Goal: Communication & Community: Answer question/provide support

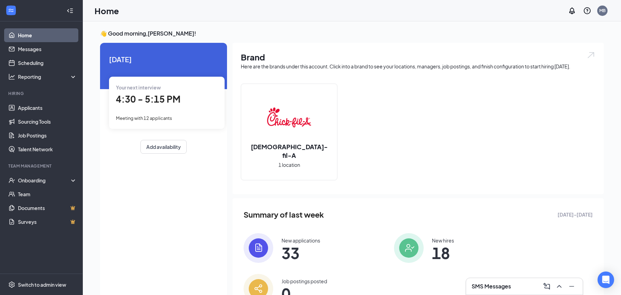
click at [495, 290] on div "SMS Messages" at bounding box center [525, 286] width 106 height 11
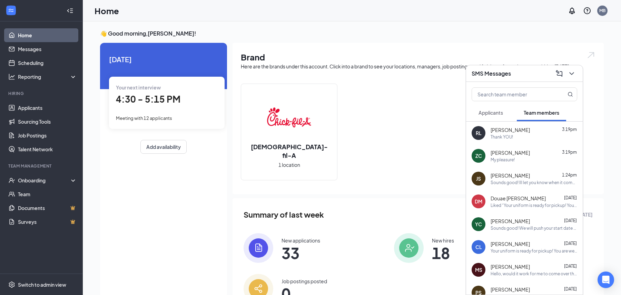
click at [495, 114] on span "Applicants" at bounding box center [491, 112] width 25 height 6
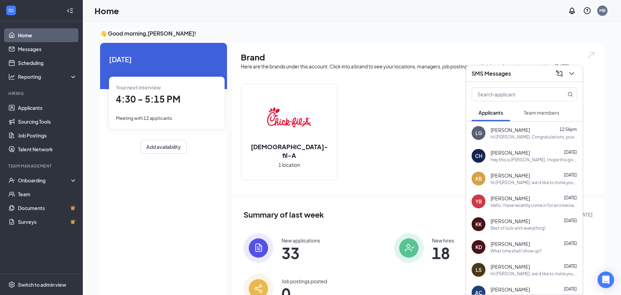
click at [529, 112] on span "Team members" at bounding box center [542, 112] width 36 height 6
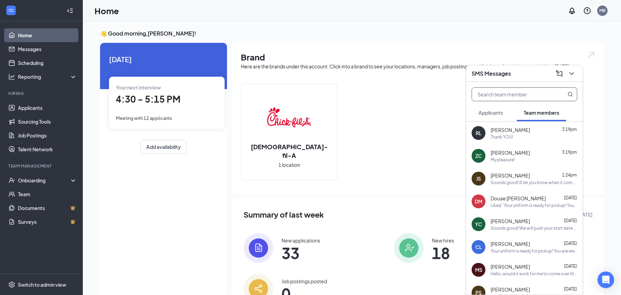
click at [505, 95] on input "text" at bounding box center [513, 94] width 82 height 13
click at [41, 108] on link "Applicants" at bounding box center [47, 108] width 59 height 14
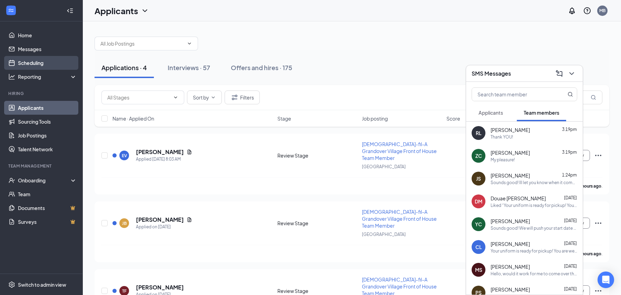
click at [41, 61] on link "Scheduling" at bounding box center [47, 63] width 59 height 14
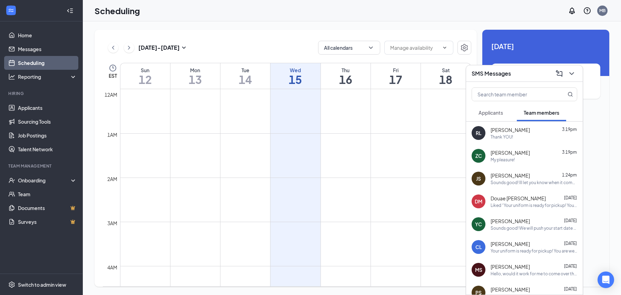
scroll to position [339, 0]
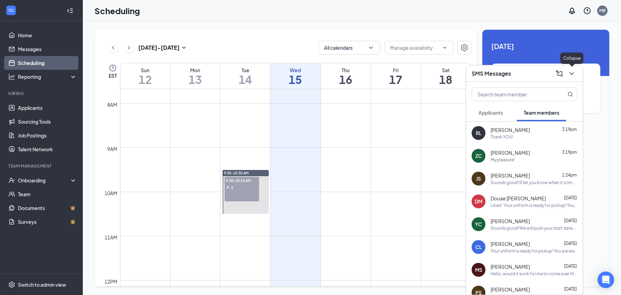
click at [576, 72] on button at bounding box center [571, 73] width 11 height 11
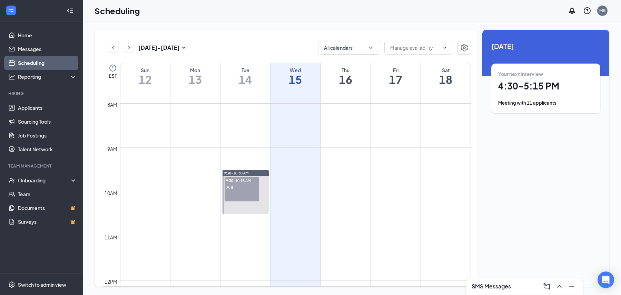
click at [239, 193] on div "9:30-10:15 AM 5" at bounding box center [242, 189] width 35 height 25
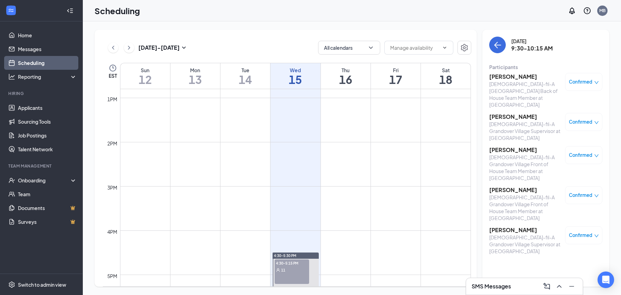
scroll to position [581, 0]
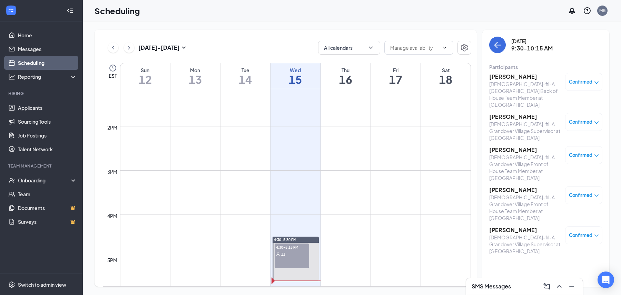
click at [285, 253] on span "11" at bounding box center [283, 254] width 4 height 5
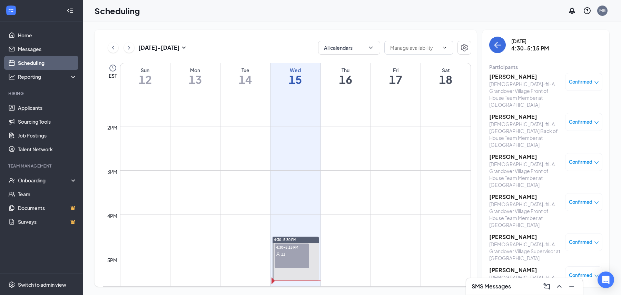
click at [521, 113] on h3 "[PERSON_NAME]" at bounding box center [525, 117] width 72 height 8
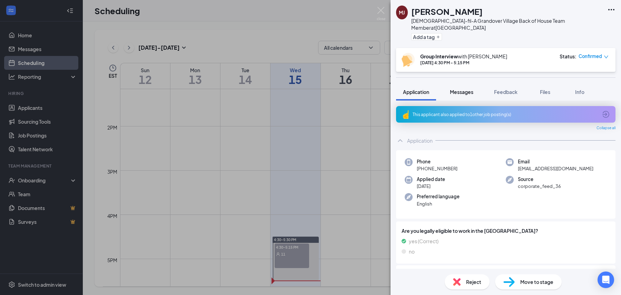
click at [465, 89] on span "Messages" at bounding box center [461, 92] width 23 height 6
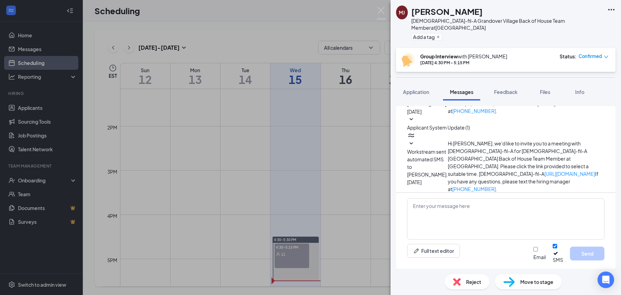
scroll to position [156, 0]
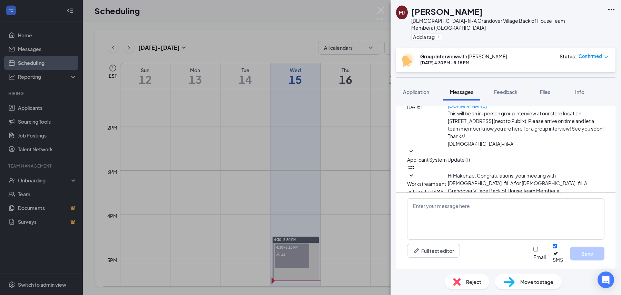
scroll to position [304, 0]
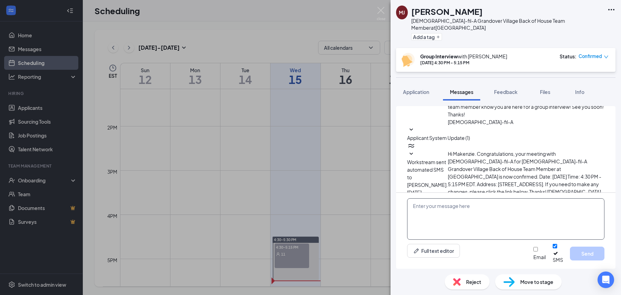
click at [434, 217] on textarea at bounding box center [505, 218] width 197 height 41
type textarea "hello!"
click at [582, 258] on button "Send" at bounding box center [587, 253] width 35 height 14
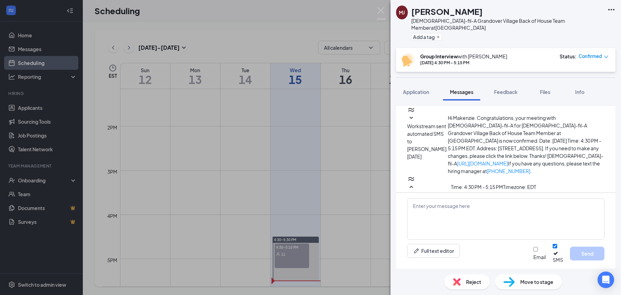
scroll to position [348, 0]
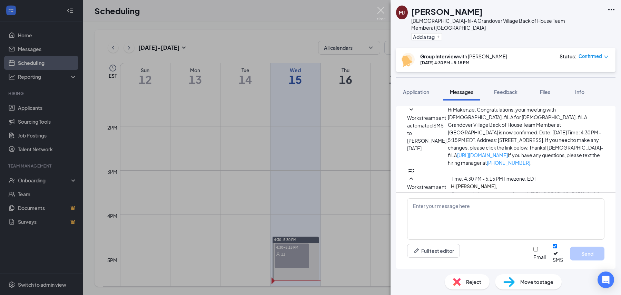
click at [383, 12] on img at bounding box center [381, 13] width 9 height 13
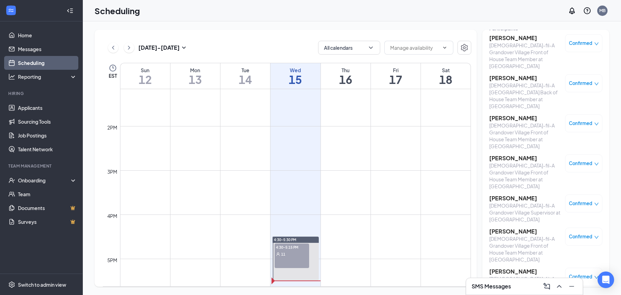
scroll to position [40, 0]
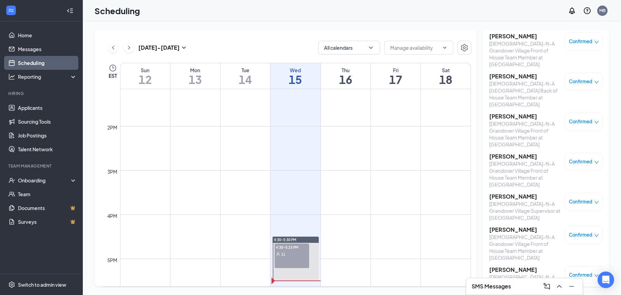
click at [512, 193] on h3 "[PERSON_NAME]" at bounding box center [525, 197] width 72 height 8
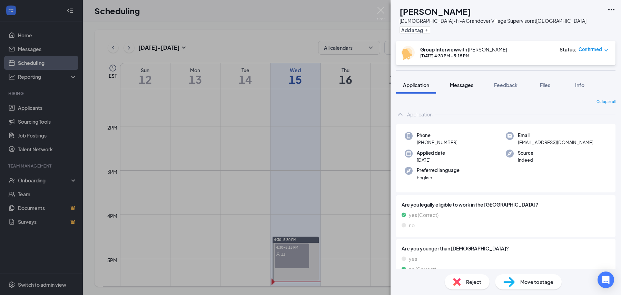
click at [466, 86] on span "Messages" at bounding box center [461, 85] width 23 height 6
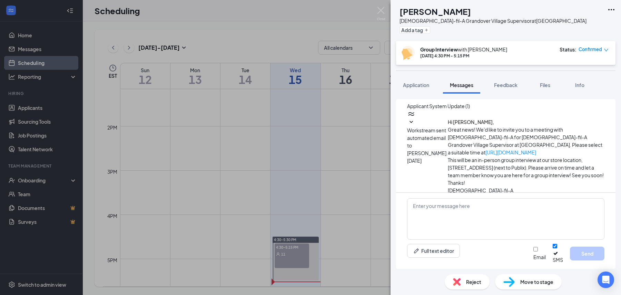
scroll to position [156, 0]
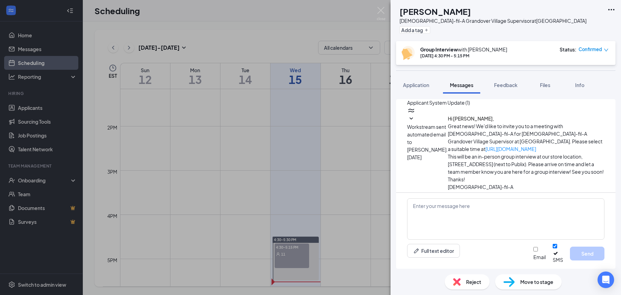
click at [381, 12] on img at bounding box center [381, 13] width 9 height 13
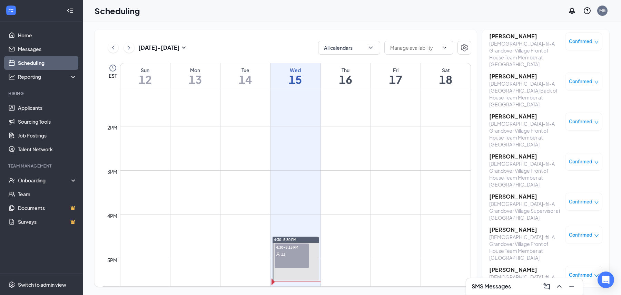
click at [499, 284] on h3 "SMS Messages" at bounding box center [491, 286] width 39 height 8
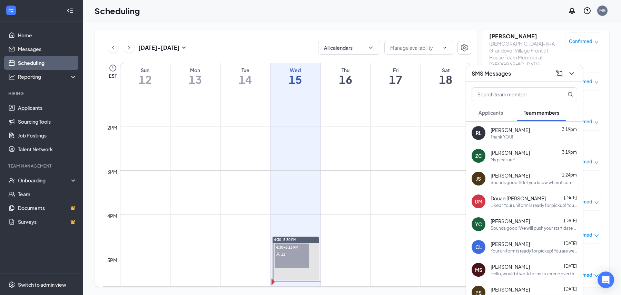
click at [543, 115] on span "Team members" at bounding box center [542, 112] width 36 height 6
click at [505, 115] on button "Applicants" at bounding box center [491, 112] width 38 height 17
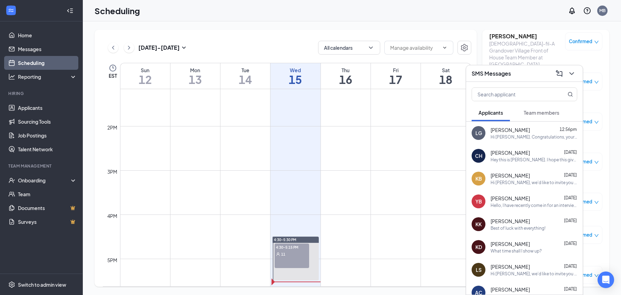
click at [544, 117] on button "Team members" at bounding box center [541, 112] width 49 height 17
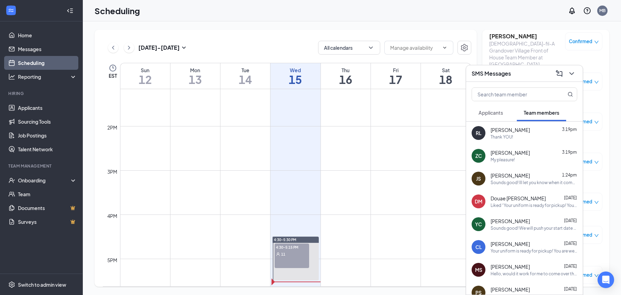
click at [489, 112] on span "Applicants" at bounding box center [491, 112] width 25 height 6
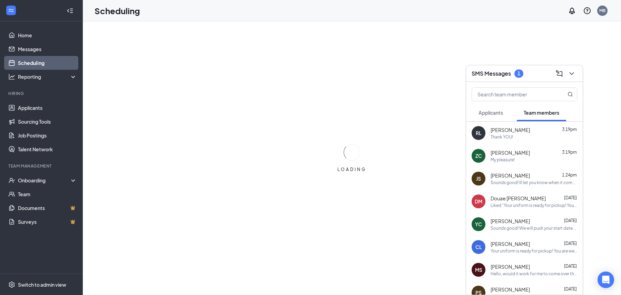
click at [501, 112] on span "Applicants" at bounding box center [491, 112] width 25 height 6
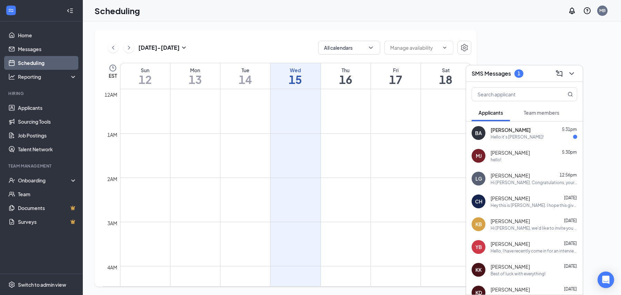
scroll to position [339, 0]
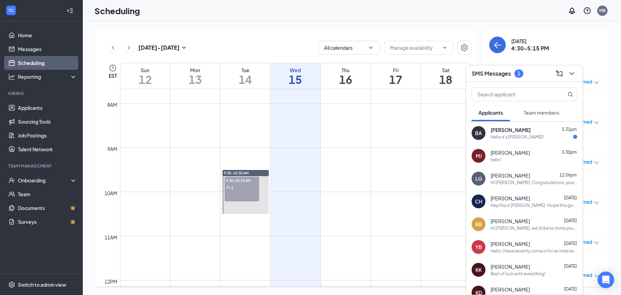
click at [508, 137] on div "Hello it's [PERSON_NAME]!" at bounding box center [517, 137] width 53 height 6
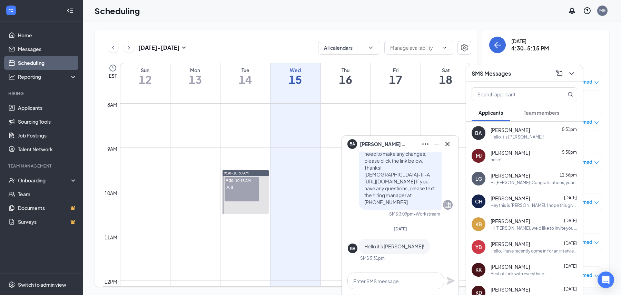
click at [509, 86] on div at bounding box center [524, 93] width 117 height 22
click at [503, 94] on input "text" at bounding box center [513, 94] width 82 height 13
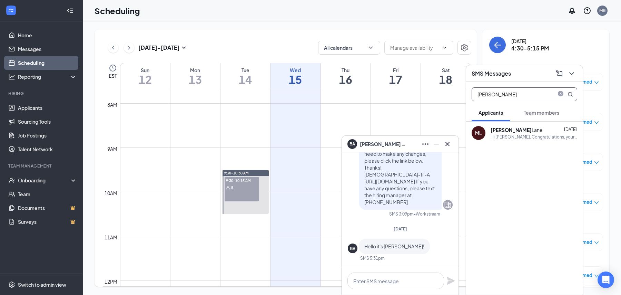
type input "[PERSON_NAME]"
click at [448, 144] on icon "Cross" at bounding box center [447, 144] width 8 height 8
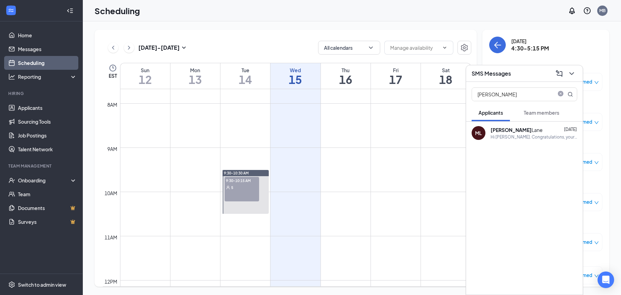
click at [513, 140] on div "ML [PERSON_NAME] [DATE] Hi [PERSON_NAME]. Congratulations, your meeting with [D…" at bounding box center [524, 132] width 117 height 23
click at [368, 283] on textarea at bounding box center [395, 280] width 97 height 17
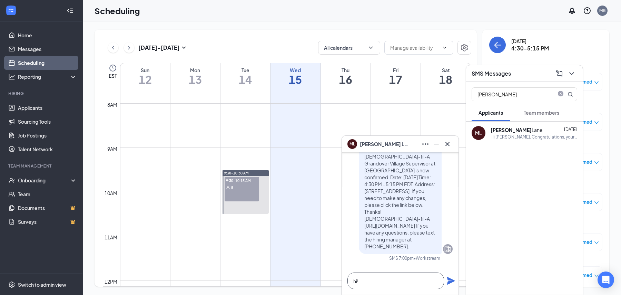
type textarea "hi!"
click at [449, 281] on icon "Plane" at bounding box center [451, 281] width 8 height 8
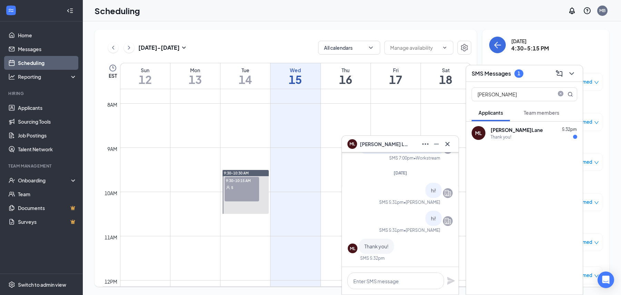
click at [448, 143] on icon "Cross" at bounding box center [448, 143] width 4 height 4
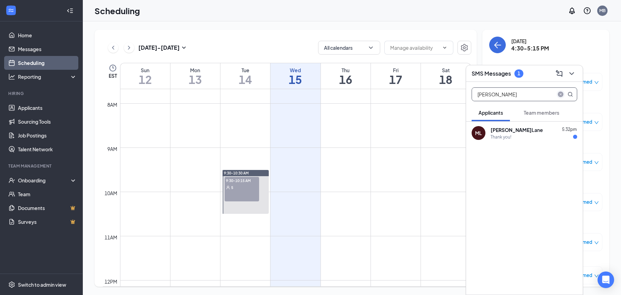
click at [561, 95] on icon "close-circle" at bounding box center [561, 94] width 6 height 6
click at [497, 114] on span "Applicants" at bounding box center [491, 112] width 25 height 6
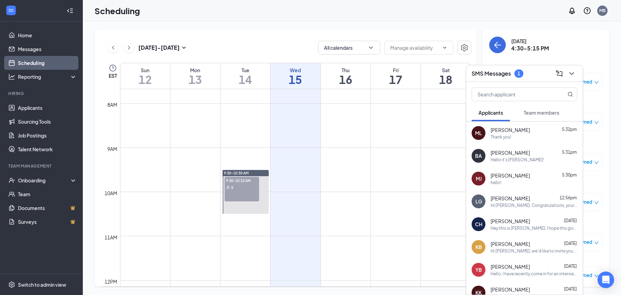
click at [525, 112] on span "Team members" at bounding box center [542, 112] width 36 height 6
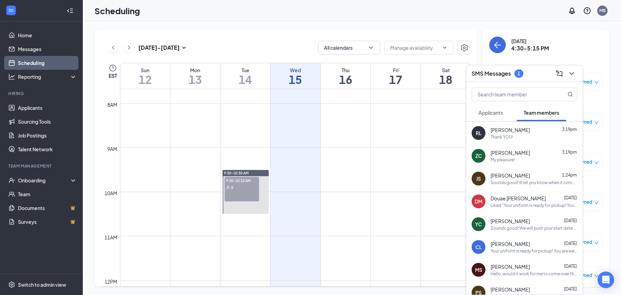
click at [497, 108] on button "Applicants" at bounding box center [491, 112] width 38 height 17
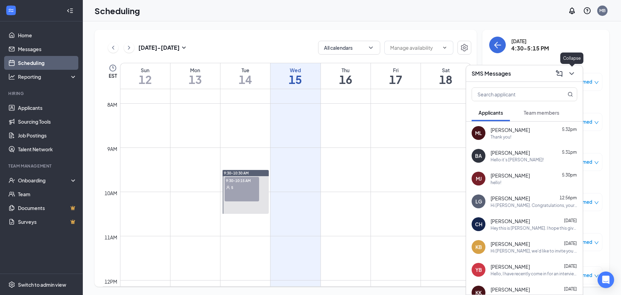
click at [574, 77] on icon "ChevronDown" at bounding box center [572, 73] width 8 height 8
